Goal: Task Accomplishment & Management: Use online tool/utility

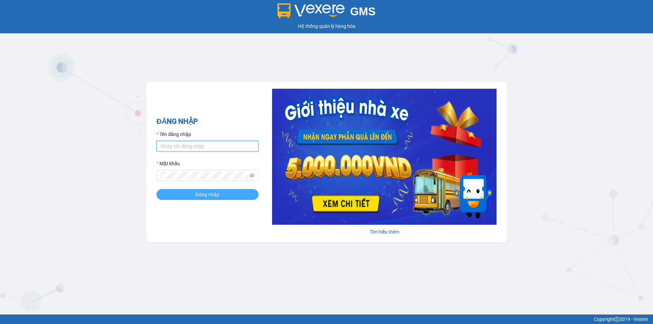
type input "trangnt.lienhung"
click at [201, 196] on span "Đăng nhập" at bounding box center [208, 194] width 24 height 7
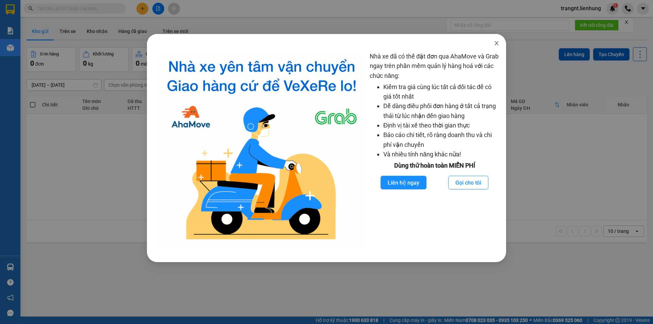
click at [497, 44] on icon "close" at bounding box center [497, 43] width 4 height 4
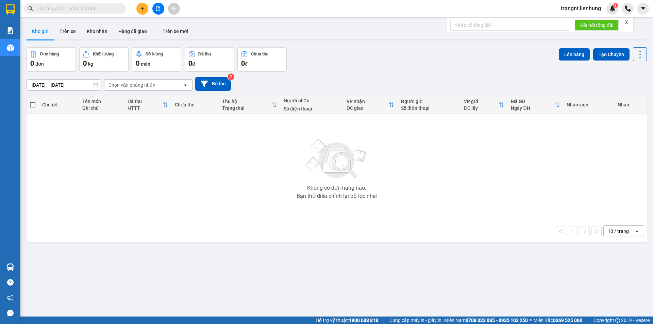
click at [40, 7] on input "text" at bounding box center [77, 8] width 80 height 7
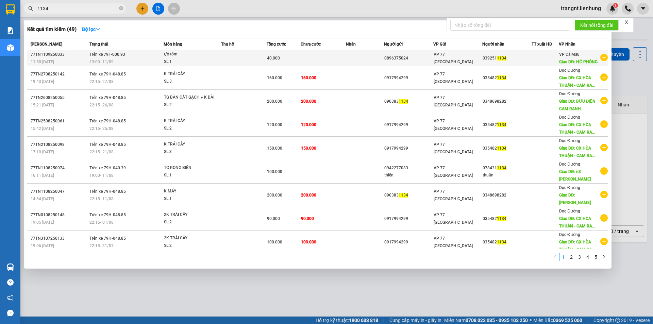
type input "1134"
click at [105, 57] on span "Trên xe 79F-000.93" at bounding box center [107, 53] width 36 height 5
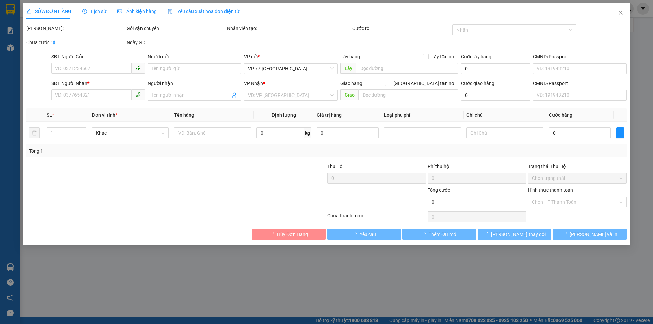
type input "0896375024"
type input "0392511134"
type input "HỘ PHÒNG"
type input "40.000"
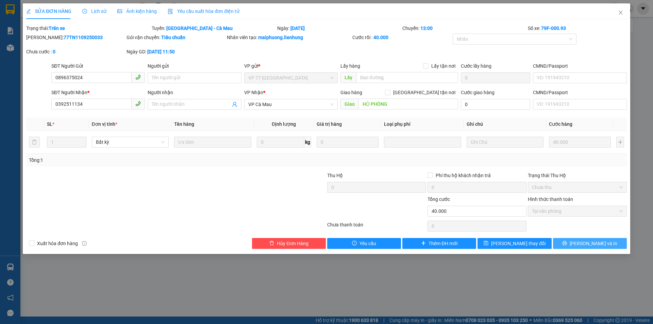
click at [592, 245] on span "[PERSON_NAME] và In" at bounding box center [594, 243] width 48 height 7
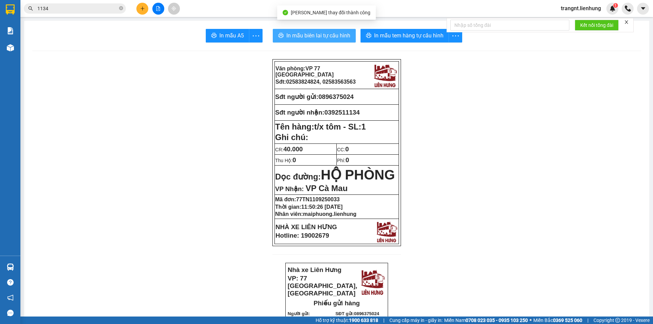
click at [314, 37] on span "In mẫu biên lai tự cấu hình" at bounding box center [318, 35] width 64 height 9
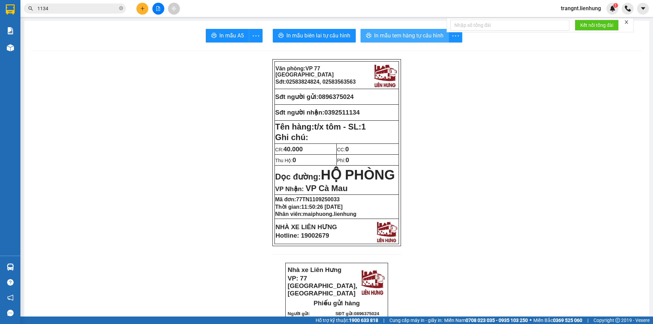
click at [381, 36] on span "In mẫu tem hàng tự cấu hình" at bounding box center [408, 35] width 69 height 9
